Goal: Find specific page/section: Find specific page/section

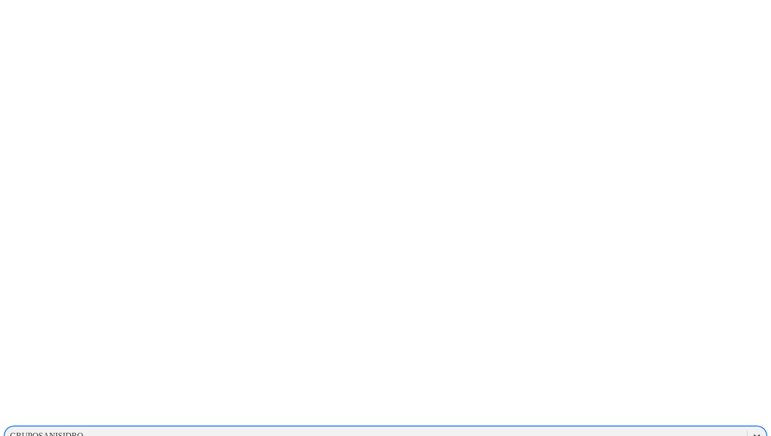
click at [751, 430] on icon at bounding box center [756, 435] width 10 height 10
click at [654, 21] on div at bounding box center [389, 218] width 771 height 436
click at [753, 434] on icon at bounding box center [756, 436] width 6 height 4
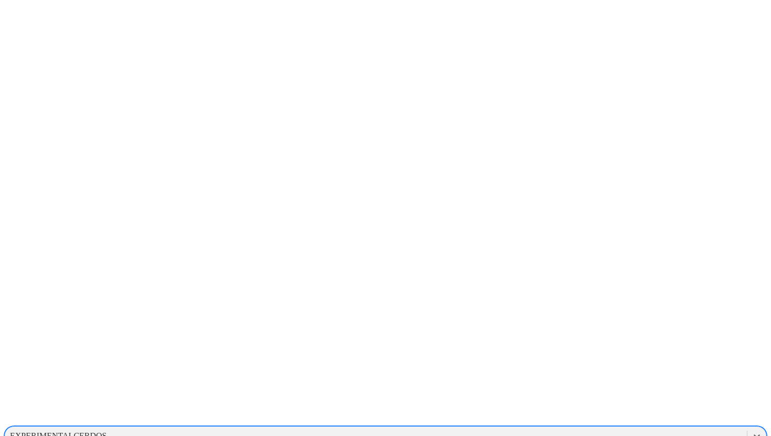
scroll to position [529, 0]
click at [620, 404] on div "EXPERIMENTAL-AVES" at bounding box center [385, 413] width 762 height 18
